Goal: Task Accomplishment & Management: Use online tool/utility

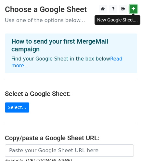
click at [132, 9] on icon at bounding box center [134, 9] width 4 height 5
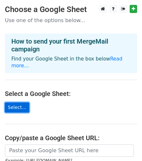
click at [24, 103] on link "Select..." at bounding box center [17, 108] width 24 height 10
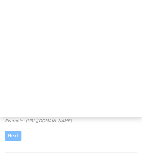
scroll to position [64, 0]
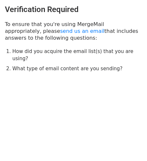
click at [13, 121] on html "Verification Required To ensure that you're using MergeMail appropriately, plea…" at bounding box center [73, 80] width 147 height 161
click at [44, 8] on h3 "Verification Required" at bounding box center [73, 9] width 137 height 9
click at [51, 17] on div "Verification Required To ensure that you're using MergeMail appropriately, plea…" at bounding box center [73, 38] width 147 height 77
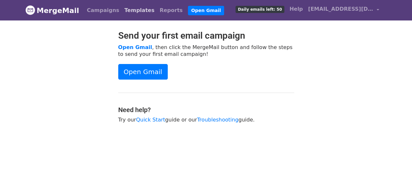
scroll to position [503, 0]
click at [188, 10] on link "Open Gmail" at bounding box center [206, 10] width 36 height 9
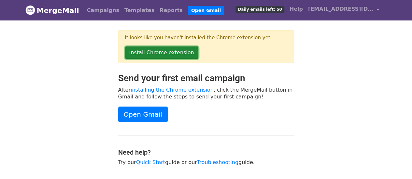
click at [147, 50] on link "Install Chrome extension" at bounding box center [161, 53] width 73 height 12
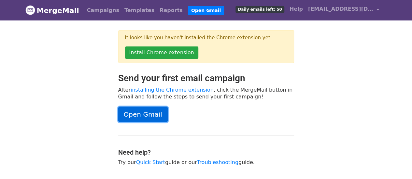
click at [152, 113] on link "Open Gmail" at bounding box center [142, 115] width 49 height 16
